Goal: Information Seeking & Learning: Learn about a topic

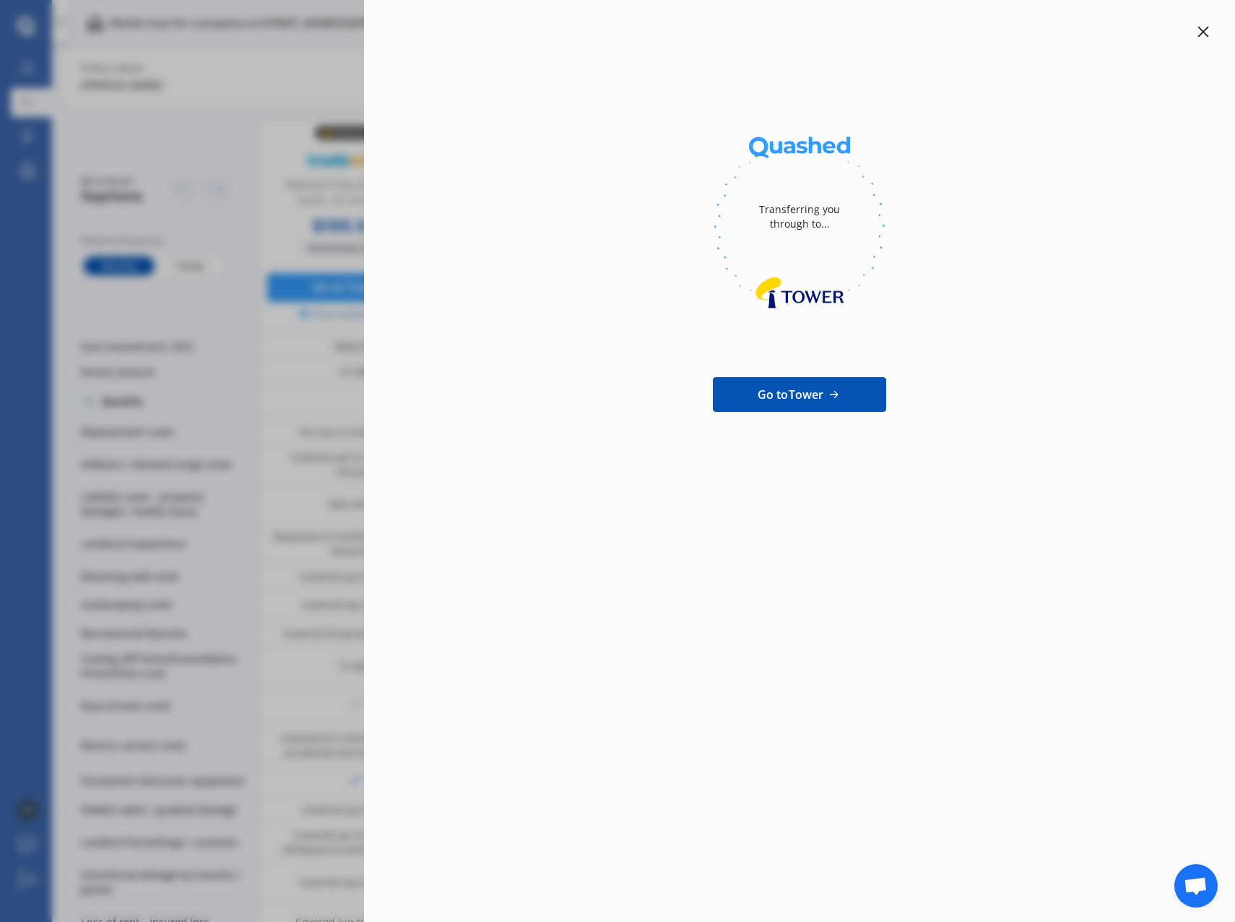
click at [620, 469] on div "Transferring you through to... Go to Tower" at bounding box center [799, 461] width 871 height 922
click at [1205, 31] on icon at bounding box center [1203, 32] width 11 height 11
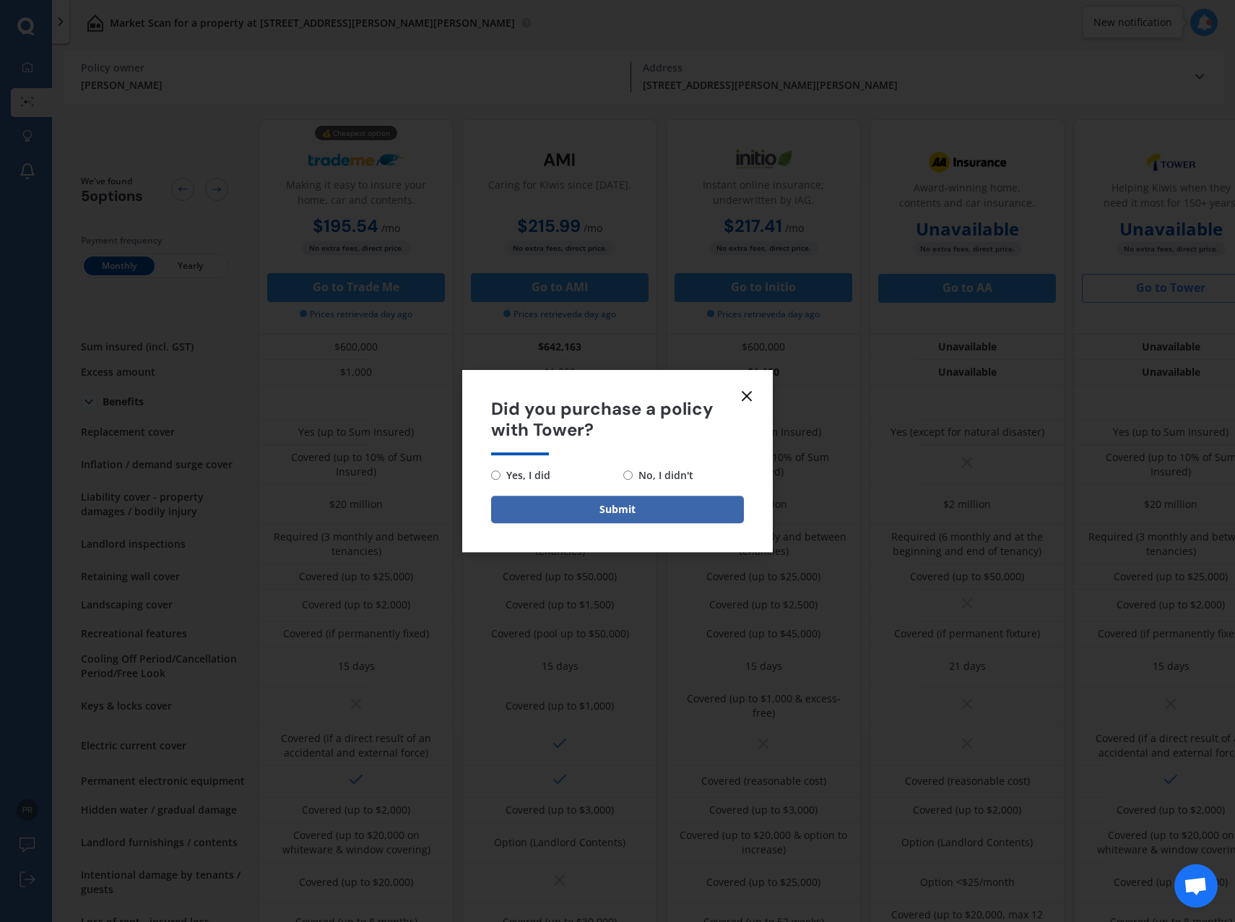
click at [748, 400] on icon at bounding box center [746, 395] width 17 height 17
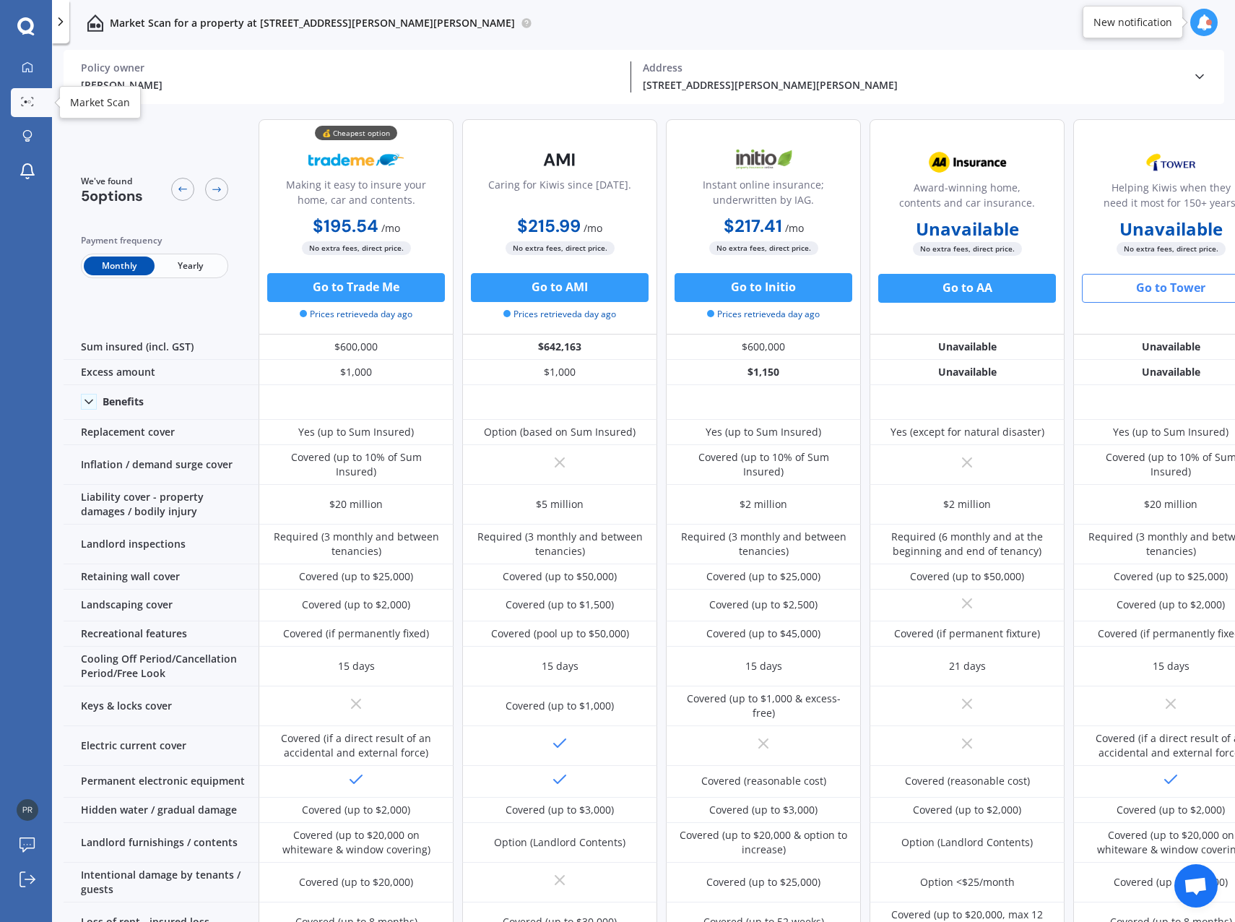
click at [9, 101] on div "My Dashboard Market Scan Explore insurance Notifications" at bounding box center [26, 122] width 52 height 139
click at [30, 100] on icon at bounding box center [27, 101] width 13 height 9
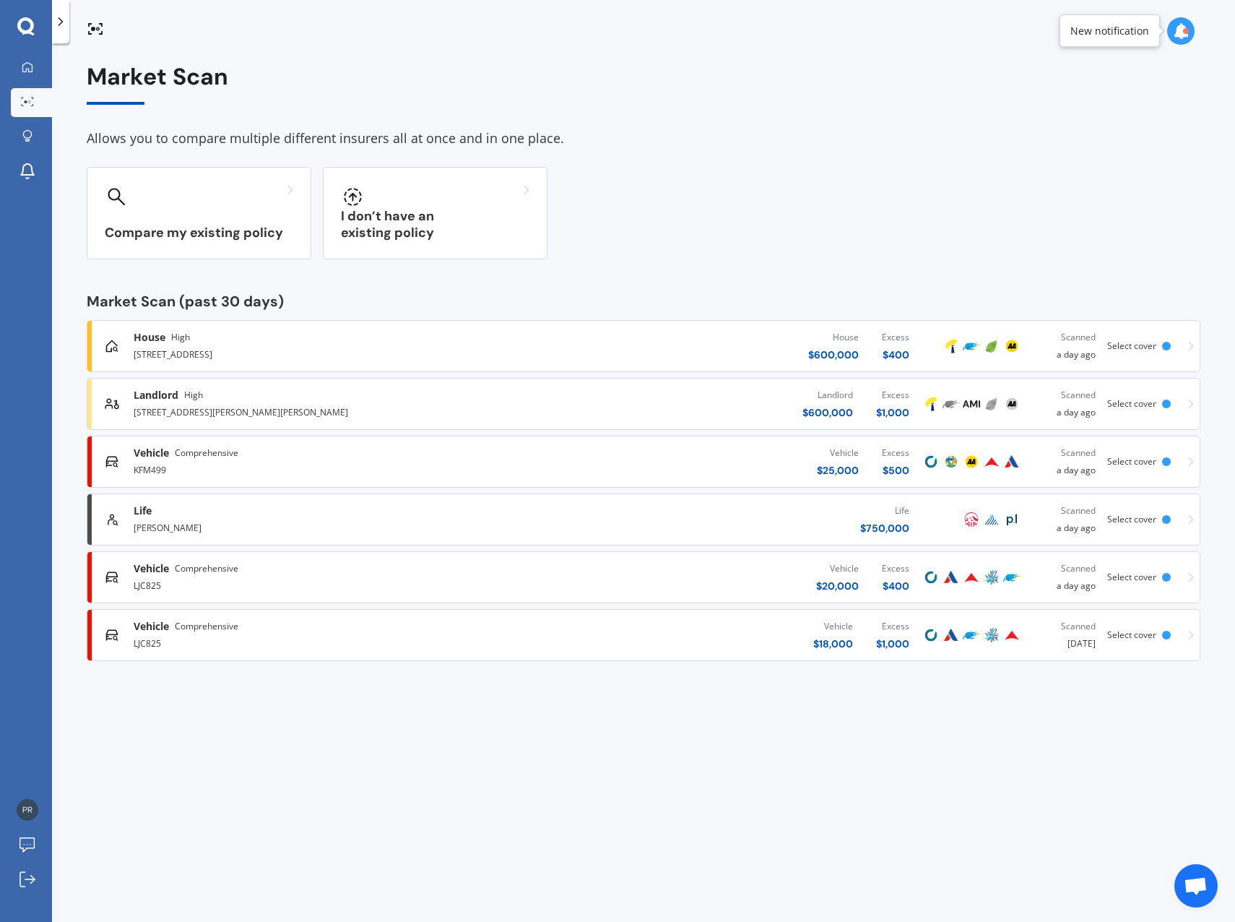
click at [186, 464] on div "KFM499" at bounding box center [323, 468] width 379 height 17
